Goal: Task Accomplishment & Management: Complete application form

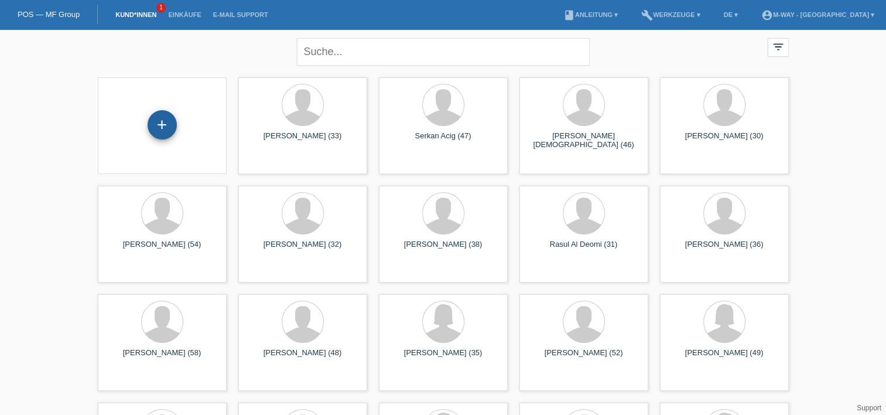
click at [166, 125] on div "+" at bounding box center [162, 124] width 29 height 29
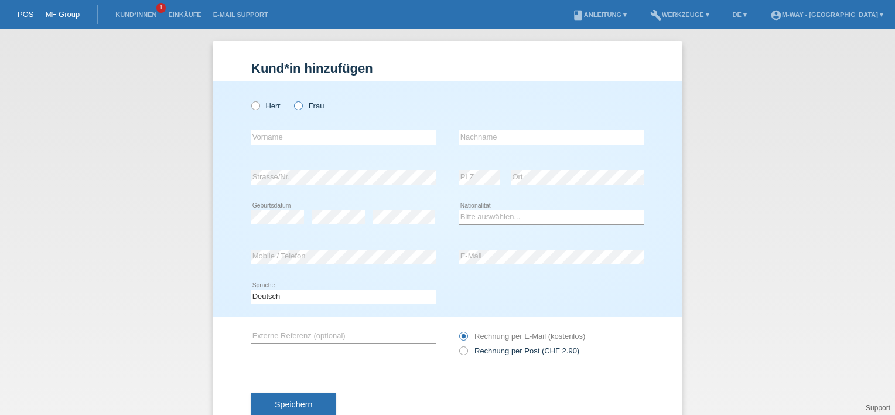
click at [292, 100] on icon at bounding box center [292, 100] width 0 height 0
click at [296, 108] on input "Frau" at bounding box center [298, 105] width 8 height 8
radio input "true"
click at [286, 135] on input "text" at bounding box center [343, 137] width 184 height 15
type input "[PERSON_NAME]"
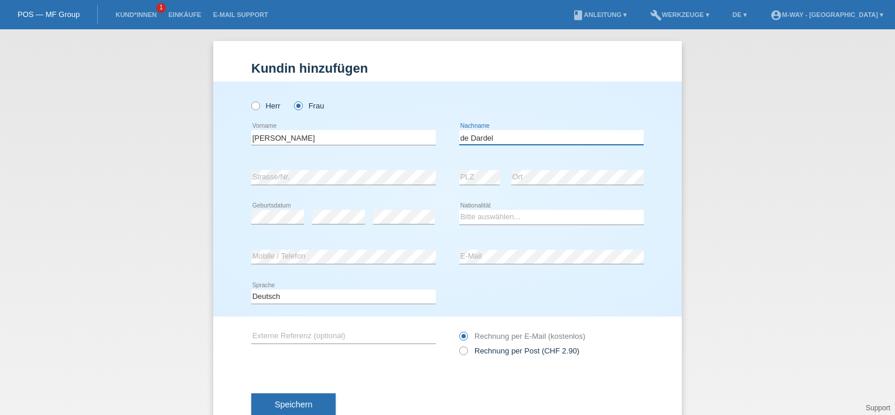
type input "de Dardel"
click at [654, 232] on div "Herr Frau Valerie error Vorname C" at bounding box center [447, 198] width 468 height 235
click at [555, 185] on div "error Ort" at bounding box center [577, 178] width 132 height 40
click at [492, 211] on select "Bitte auswählen... Schweiz Deutschland Liechtenstein Österreich ------------ Af…" at bounding box center [551, 217] width 184 height 14
select select "CH"
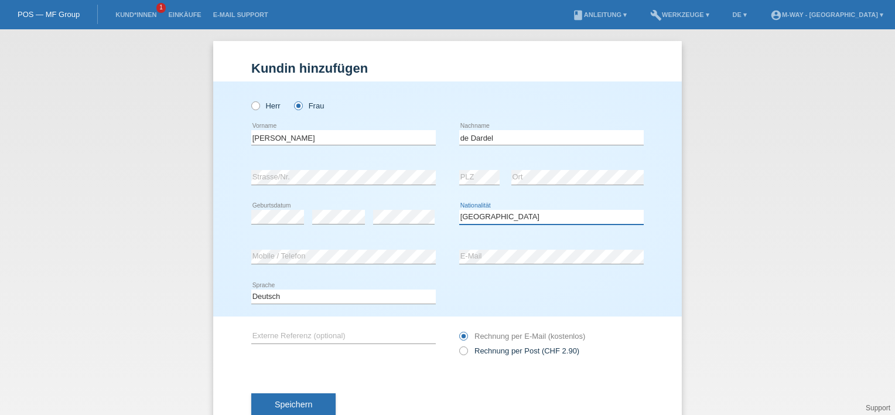
click at [459, 210] on select "Bitte auswählen... Schweiz Deutschland Liechtenstein Österreich ------------ Af…" at bounding box center [551, 217] width 184 height 14
click at [473, 269] on div "error E-Mail" at bounding box center [551, 257] width 184 height 40
click at [292, 401] on span "Speichern" at bounding box center [293, 403] width 37 height 9
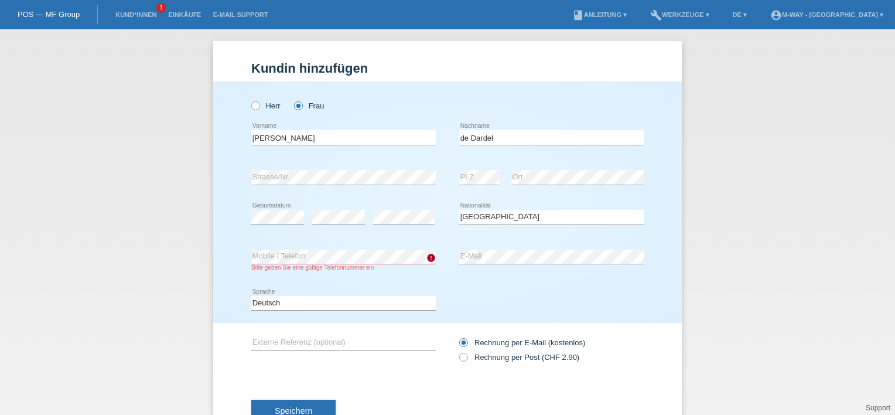
click at [466, 299] on div "Deutsch Français Italiano English error Sprache" at bounding box center [447, 303] width 392 height 40
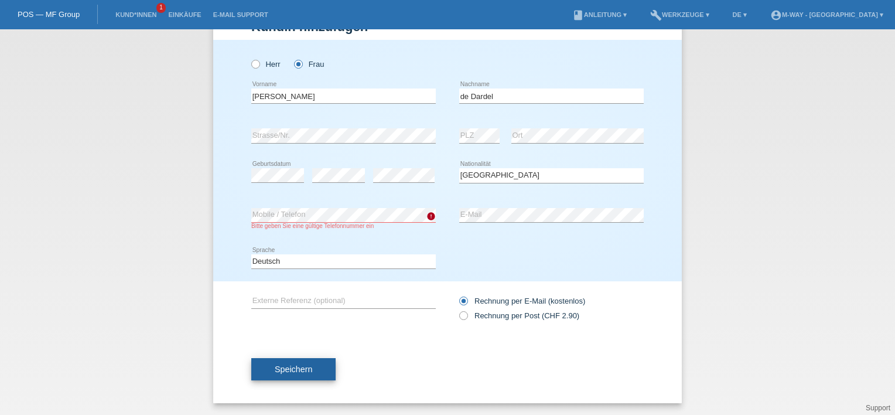
click at [289, 373] on button "Speichern" at bounding box center [293, 369] width 84 height 22
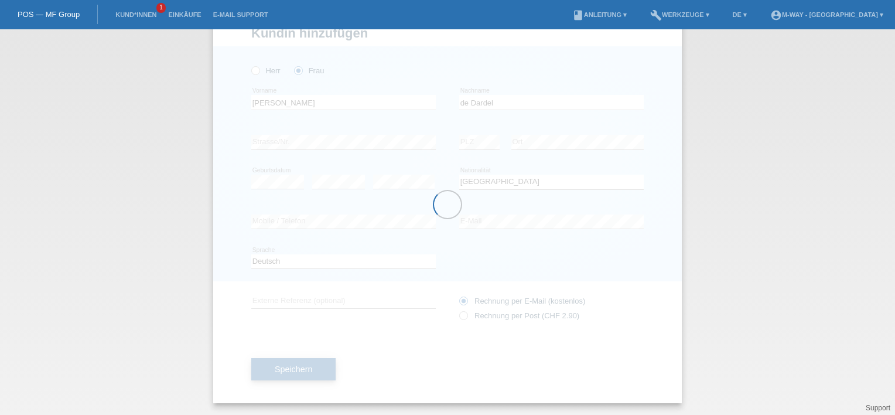
scroll to position [35, 0]
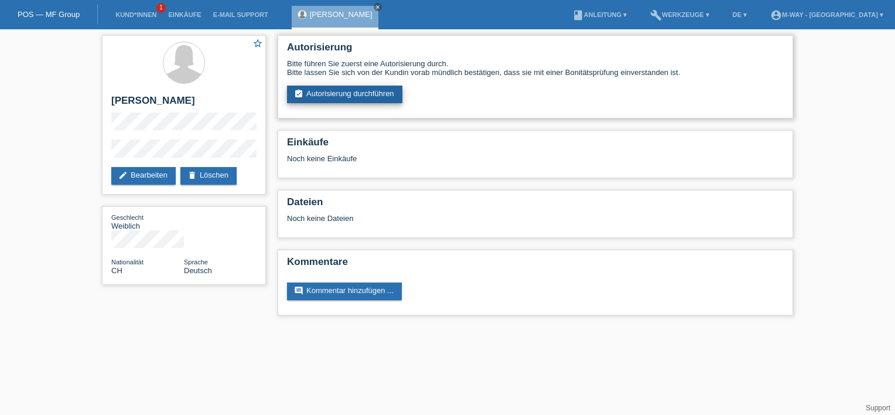
click at [355, 93] on link "assignment_turned_in Autorisierung durchführen" at bounding box center [344, 94] width 115 height 18
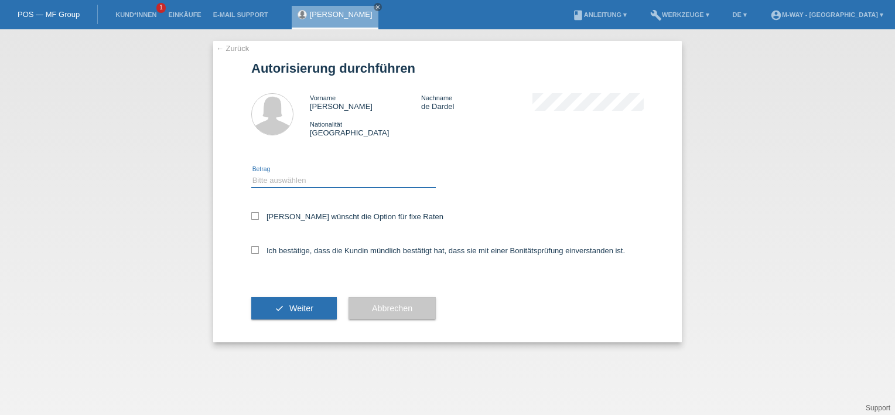
click at [305, 177] on select "Bitte auswählen CHF 1.00 - CHF 499.00 CHF 500.00 - CHF 1'999.00 CHF 2'000.00 - …" at bounding box center [343, 180] width 184 height 14
select select "2"
click at [251, 173] on select "Bitte auswählen CHF 1.00 - CHF 499.00 CHF 500.00 - CHF 1'999.00 CHF 2'000.00 - …" at bounding box center [343, 180] width 184 height 14
click at [255, 215] on icon at bounding box center [255, 216] width 8 height 8
click at [255, 215] on input "Kundin wünscht die Option für fixe Raten" at bounding box center [255, 216] width 8 height 8
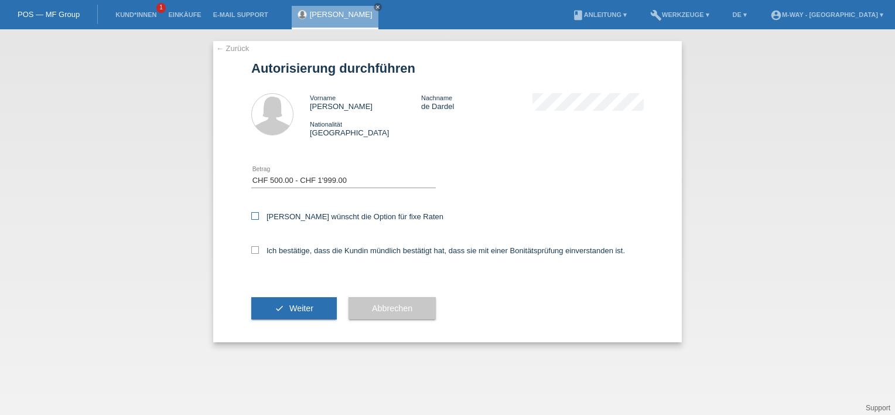
checkbox input "true"
click at [258, 254] on input "Ich bestätige, dass die Kundin mündlich bestätigt hat, dass sie mit einer Bonit…" at bounding box center [255, 250] width 8 height 8
checkbox input "true"
click at [291, 307] on span "Weiter" at bounding box center [301, 307] width 24 height 9
